Goal: Transaction & Acquisition: Purchase product/service

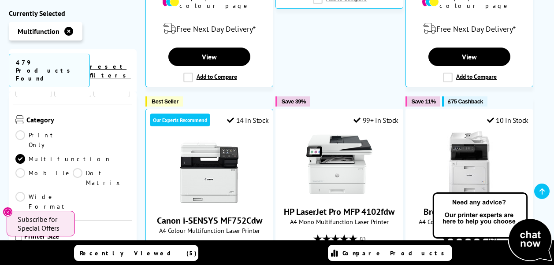
scroll to position [220, 0]
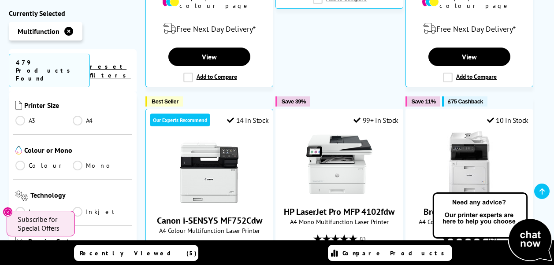
click at [78, 161] on link "Mono" at bounding box center [101, 166] width 57 height 10
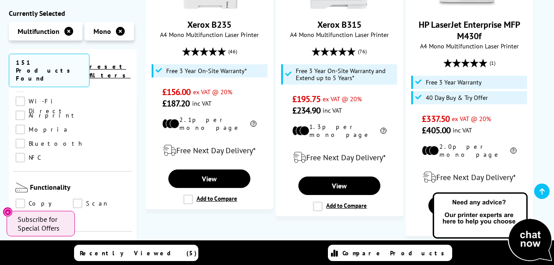
scroll to position [441, 0]
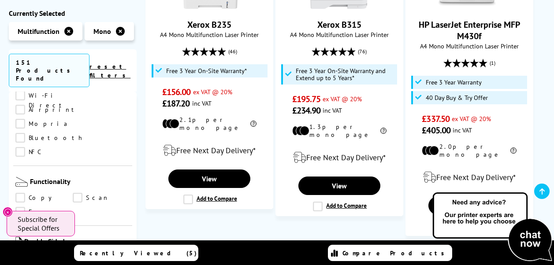
click at [20, 193] on link "Copy" at bounding box center [43, 198] width 57 height 10
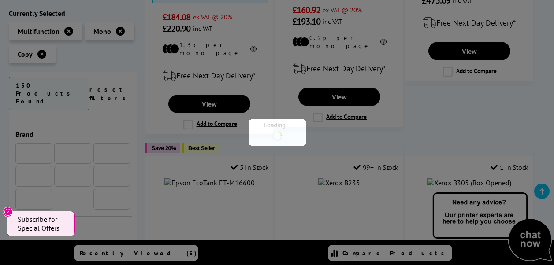
scroll to position [441, 0]
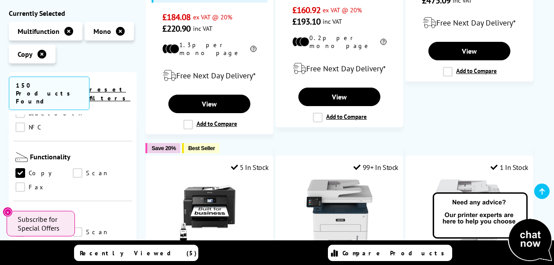
click at [76, 169] on link "Scan" at bounding box center [101, 174] width 57 height 10
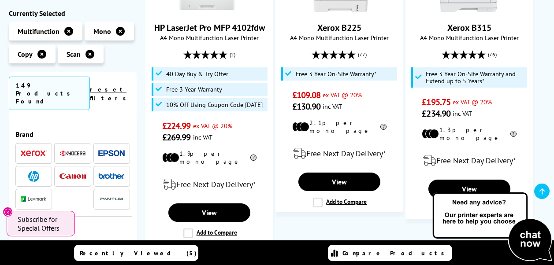
click at [109, 173] on img at bounding box center [111, 176] width 26 height 6
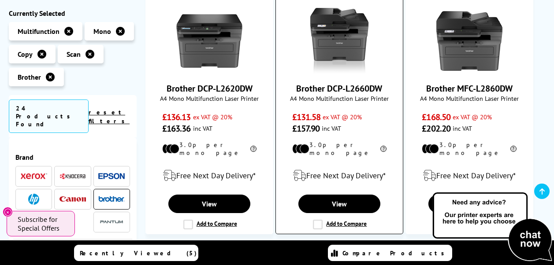
scroll to position [220, 0]
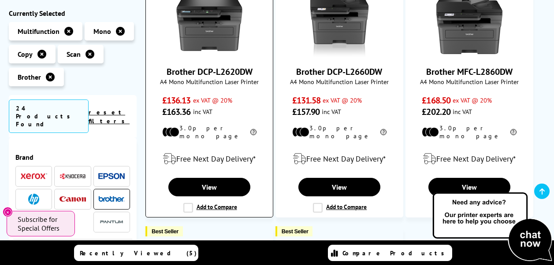
click at [223, 74] on link "Brother DCP-L2620DW" at bounding box center [210, 71] width 86 height 11
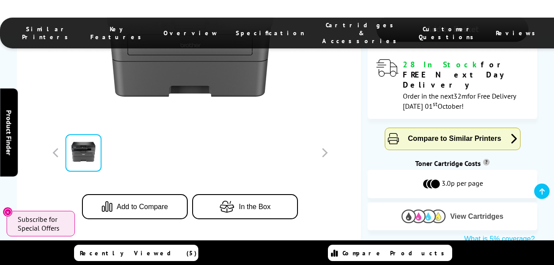
click at [416, 210] on img at bounding box center [423, 217] width 44 height 14
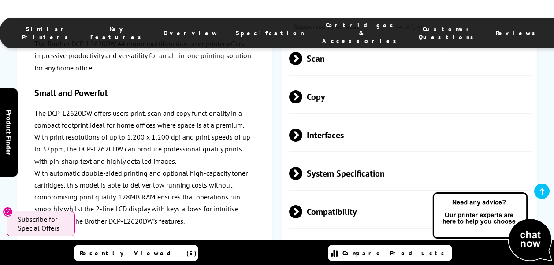
scroll to position [2500, 0]
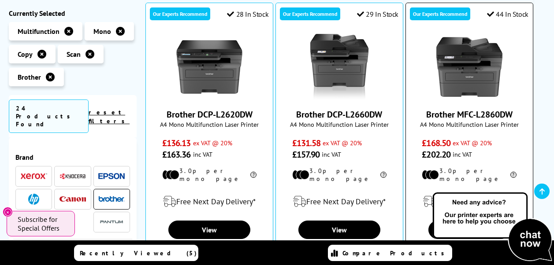
scroll to position [176, 0]
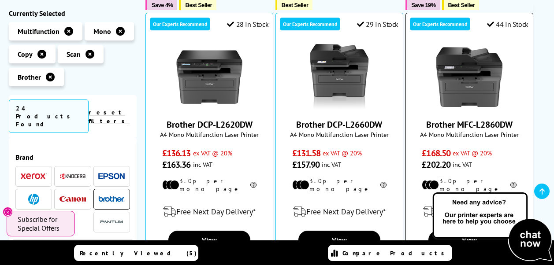
click at [442, 124] on link "Brother MFC-L2860DW" at bounding box center [469, 124] width 86 height 11
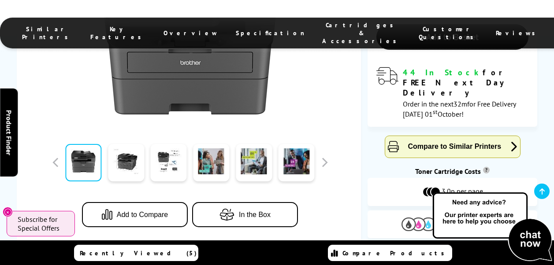
click at [433, 218] on img at bounding box center [423, 225] width 44 height 14
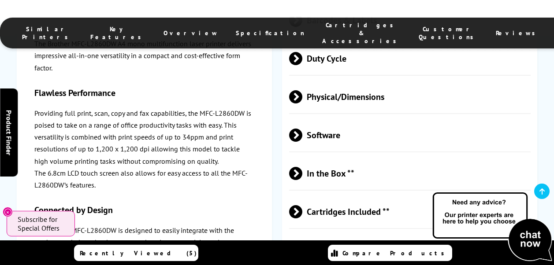
scroll to position [2521, 0]
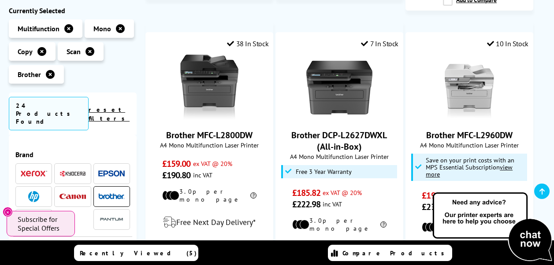
scroll to position [1057, 0]
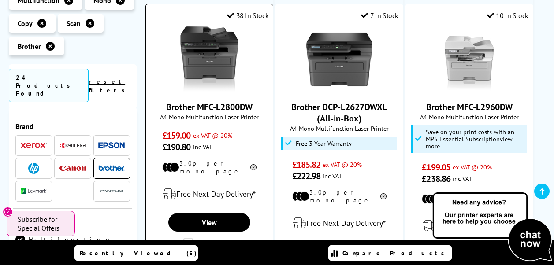
click at [236, 101] on link "Brother MFC-L2800DW" at bounding box center [209, 106] width 86 height 11
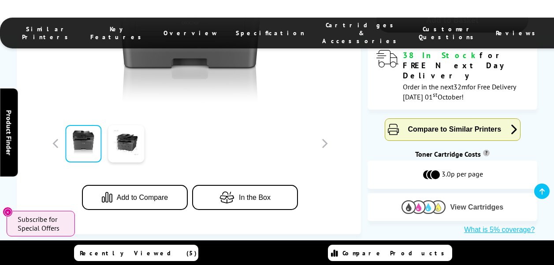
click at [422, 200] on img at bounding box center [423, 207] width 44 height 14
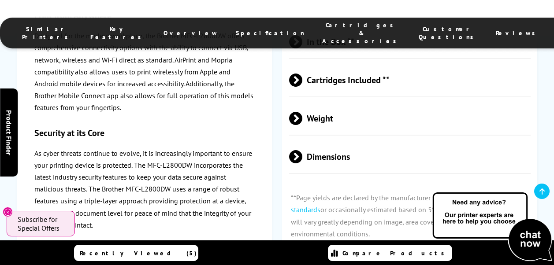
scroll to position [2462, 0]
